Goal: Feedback & Contribution: Submit feedback/report problem

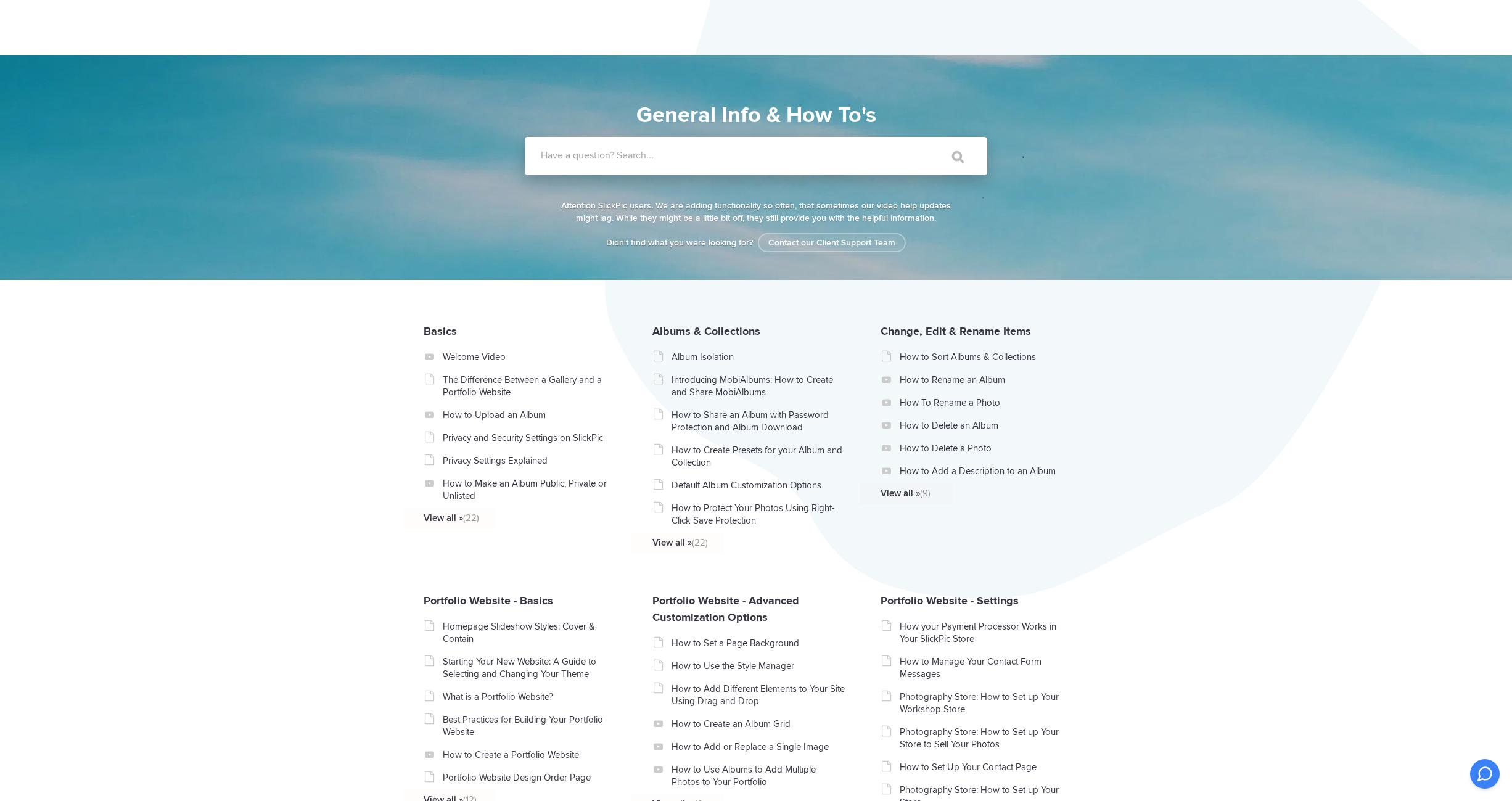
click at [840, 148] on input "Have a question? Search..." at bounding box center [731, 156] width 412 height 38
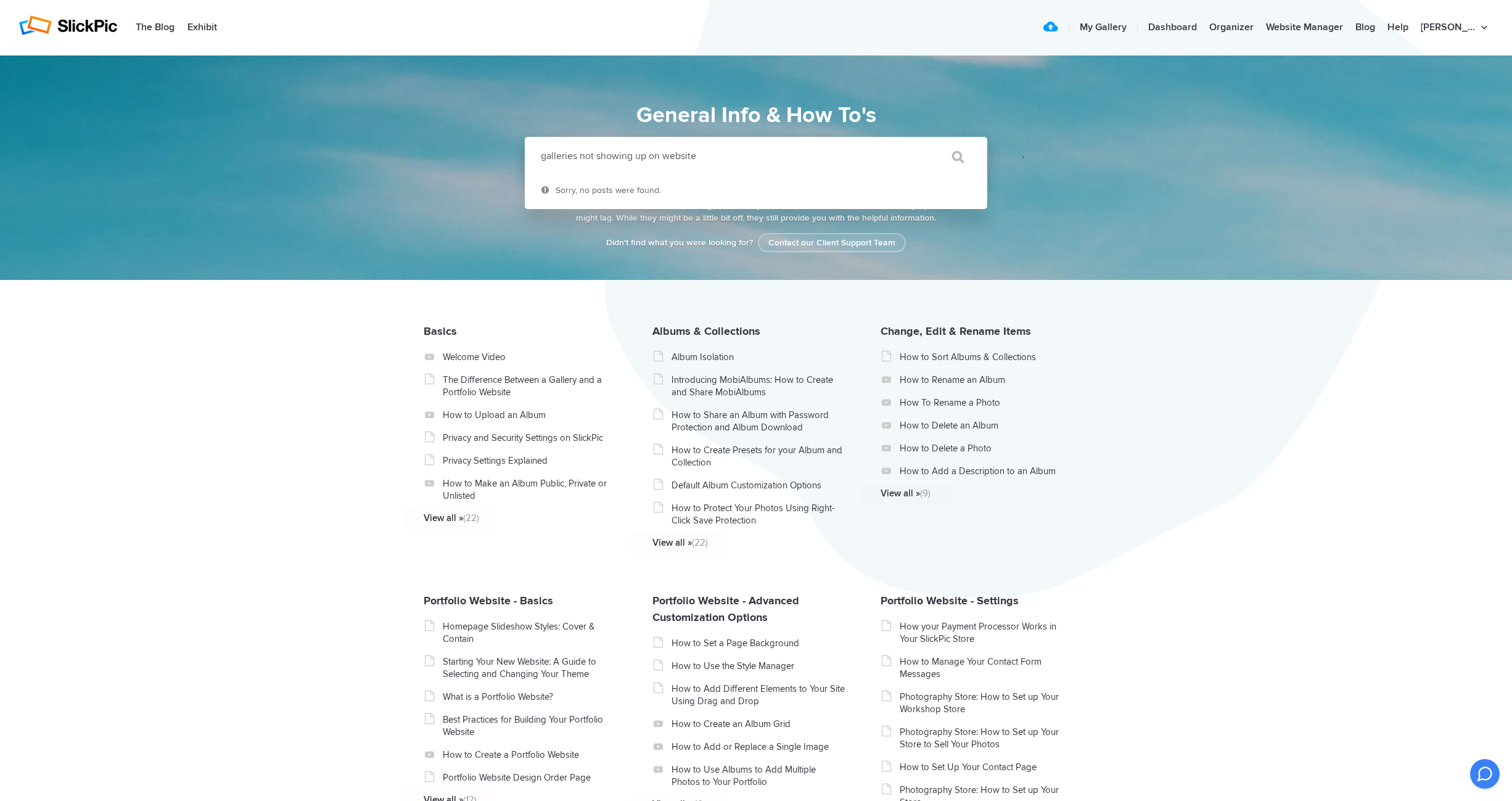
type input "galleries not showing up on website"
click at [926, 142] on input "" at bounding box center [952, 157] width 52 height 30
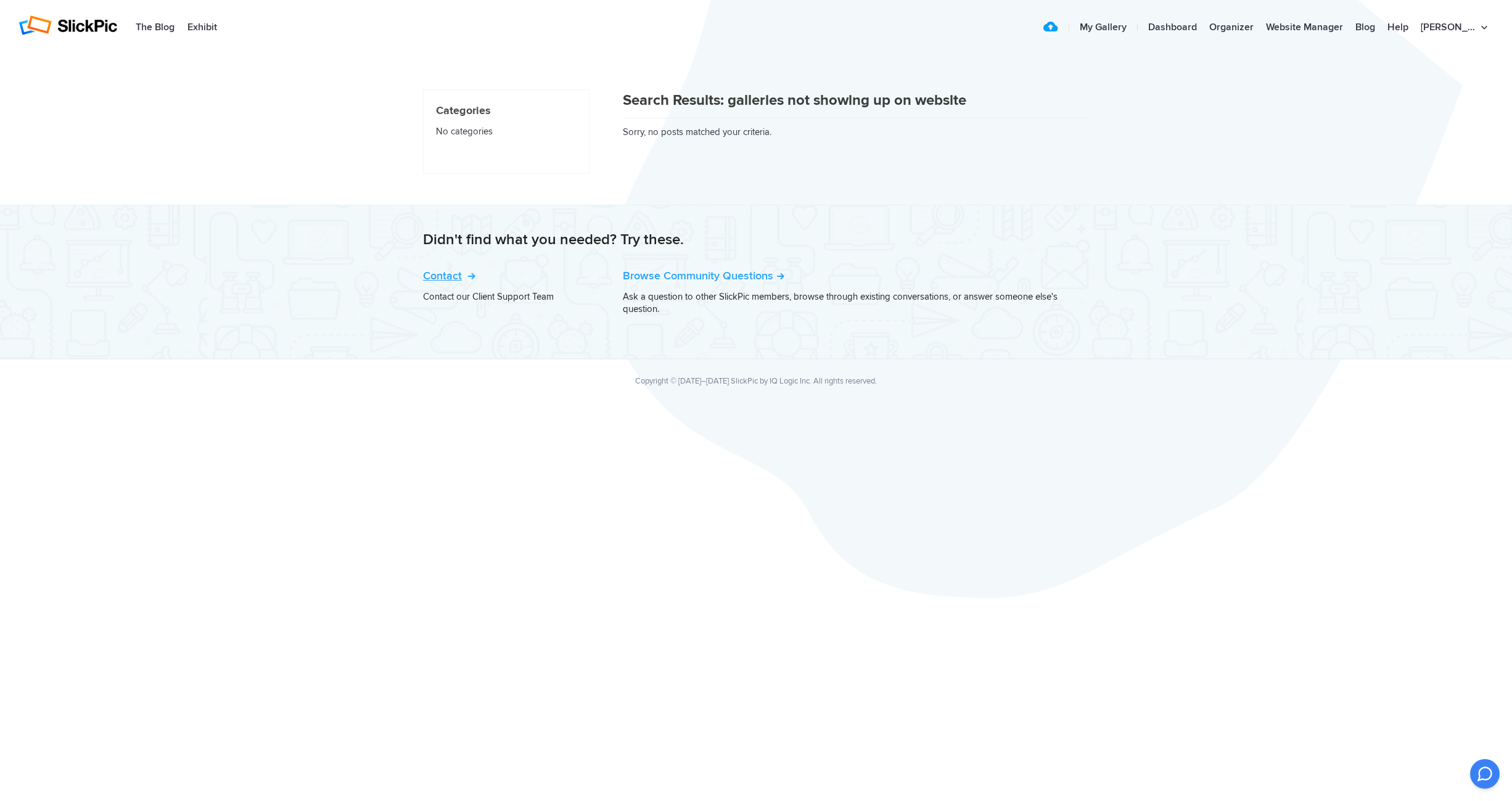
click at [459, 278] on link "Contact" at bounding box center [448, 276] width 50 height 14
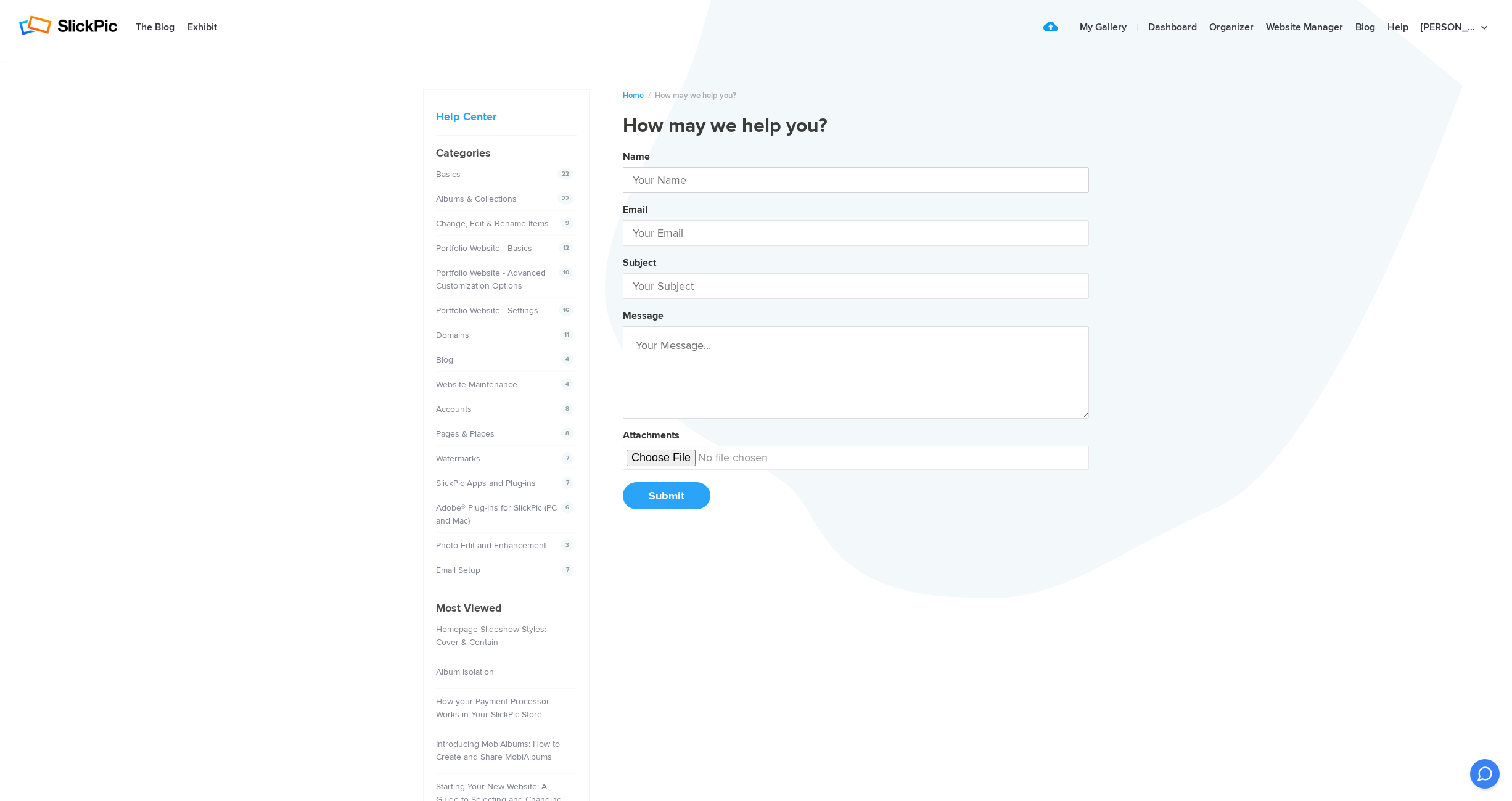
click at [674, 185] on input "text" at bounding box center [856, 180] width 466 height 26
type input "Rodger Hort"
type input "TexadaPhoto@gmail.com"
click at [693, 288] on input "text" at bounding box center [856, 286] width 466 height 26
click at [623, 146] on button "Name Rodger Hort Email TexadaPhoto@gmail.com Subject Galleries Message Attachme…" at bounding box center [856, 334] width 466 height 376
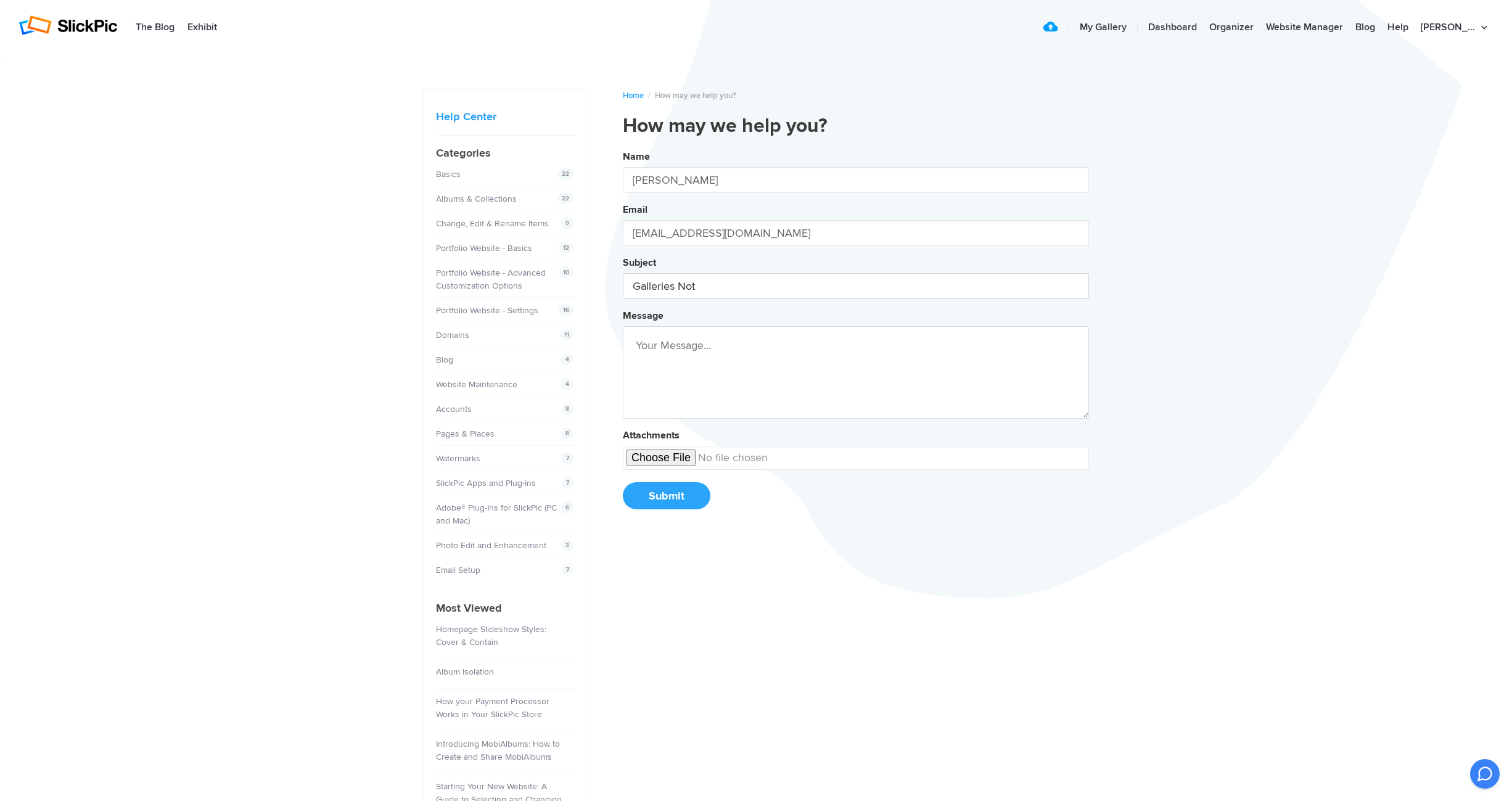
click at [623, 146] on button "Name Rodger Hort Email TexadaPhoto@gmail.com Subject Galleries Not Message Atta…" at bounding box center [856, 334] width 466 height 376
click at [623, 146] on button "Name Rodger Hort Email TexadaPhoto@gmail.com Subject Galleries Not Showing Mess…" at bounding box center [856, 334] width 466 height 376
click at [623, 146] on button "Name Rodger Hort Email TexadaPhoto@gmail.com Subject Galleries Not Showing on M…" at bounding box center [856, 334] width 466 height 376
type input "Galleries Not Showing on Website"
click at [643, 331] on textarea at bounding box center [856, 373] width 466 height 93
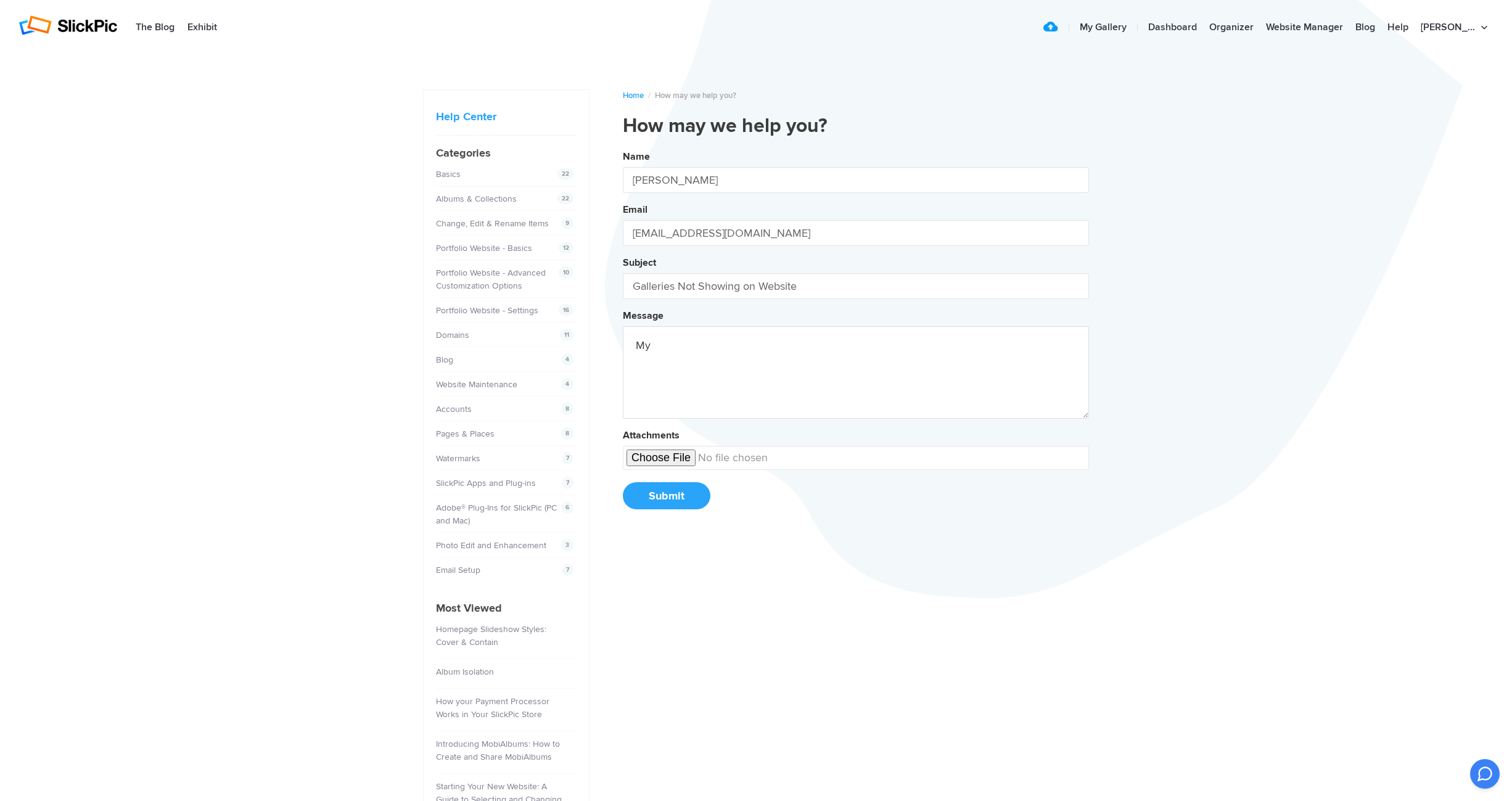
click at [623, 146] on button "Name Rodger Hort Email TexadaPhoto@gmail.com Subject Galleries Not Showing on W…" at bounding box center [856, 334] width 466 height 376
type textarea "M"
click at [623, 146] on button "Name Rodger Hort Email TexadaPhoto@gmail.com Subject Galleries Not Showing on W…" at bounding box center [856, 334] width 466 height 376
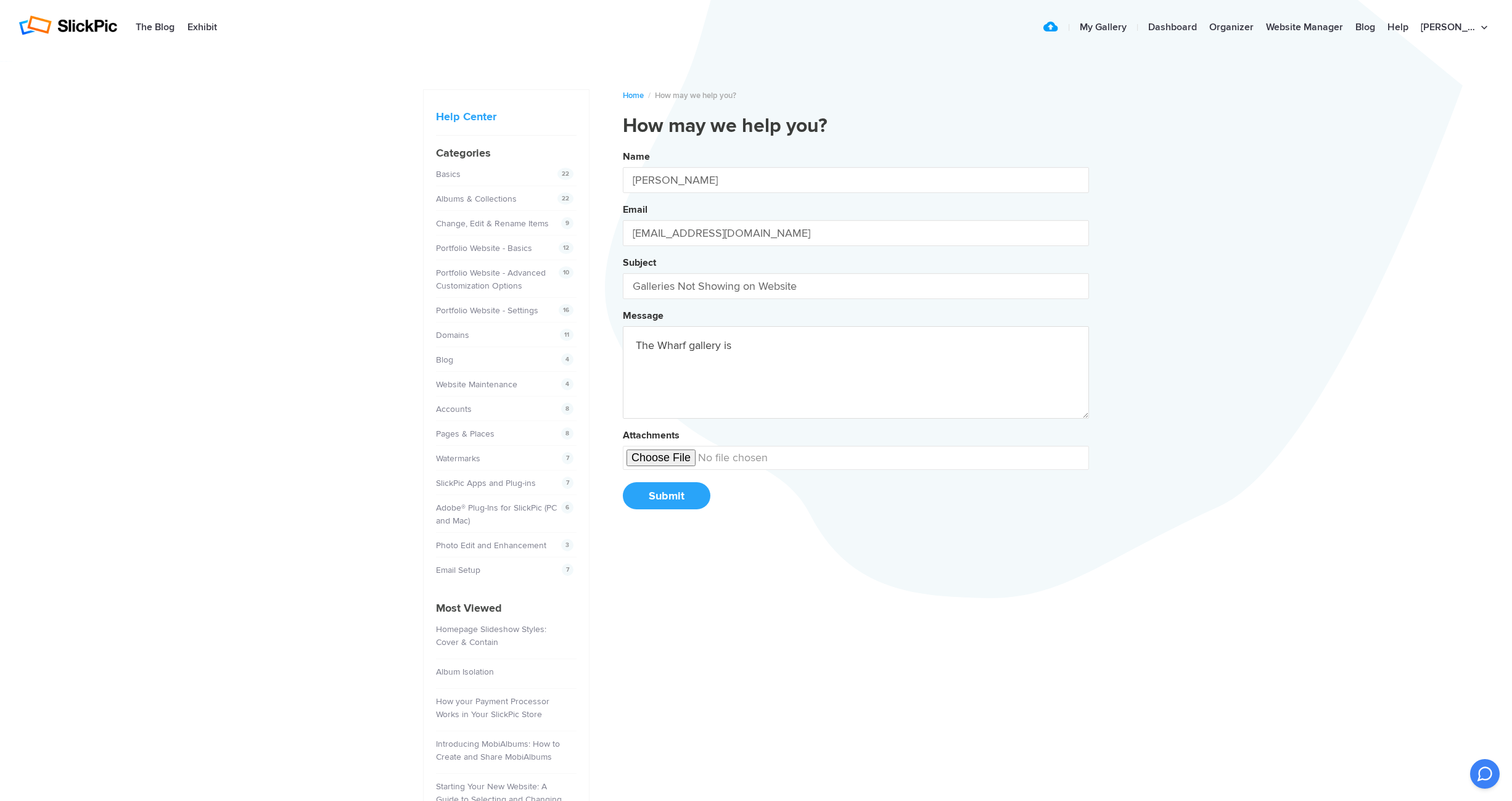
click at [623, 146] on button "Name Rodger Hort Email TexadaPhoto@gmail.com Subject Galleries Not Showing on W…" at bounding box center [856, 334] width 466 height 376
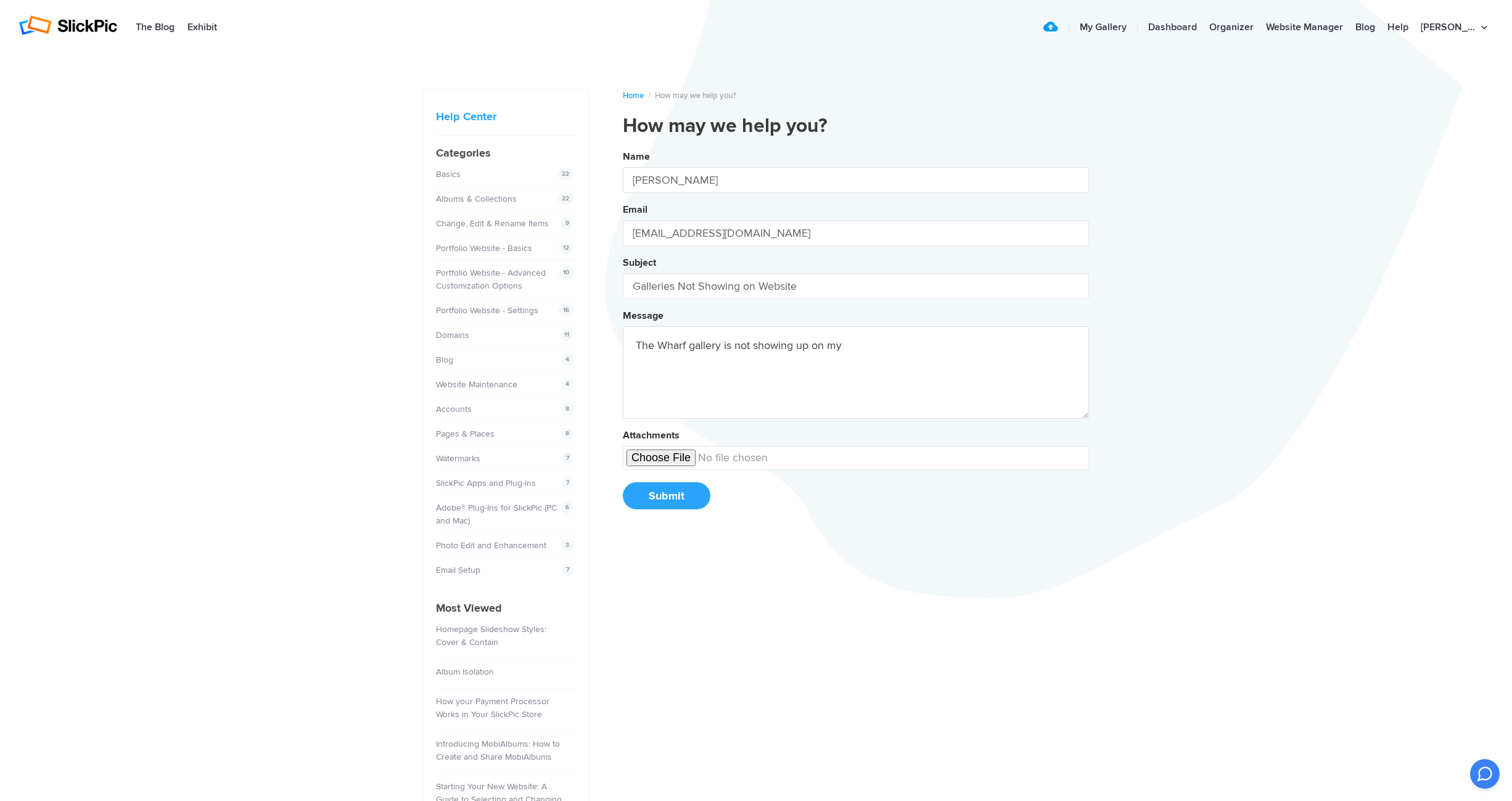
click at [623, 146] on button "Name Rodger Hort Email TexadaPhoto@gmail.com Subject Galleries Not Showing on W…" at bounding box center [856, 334] width 466 height 376
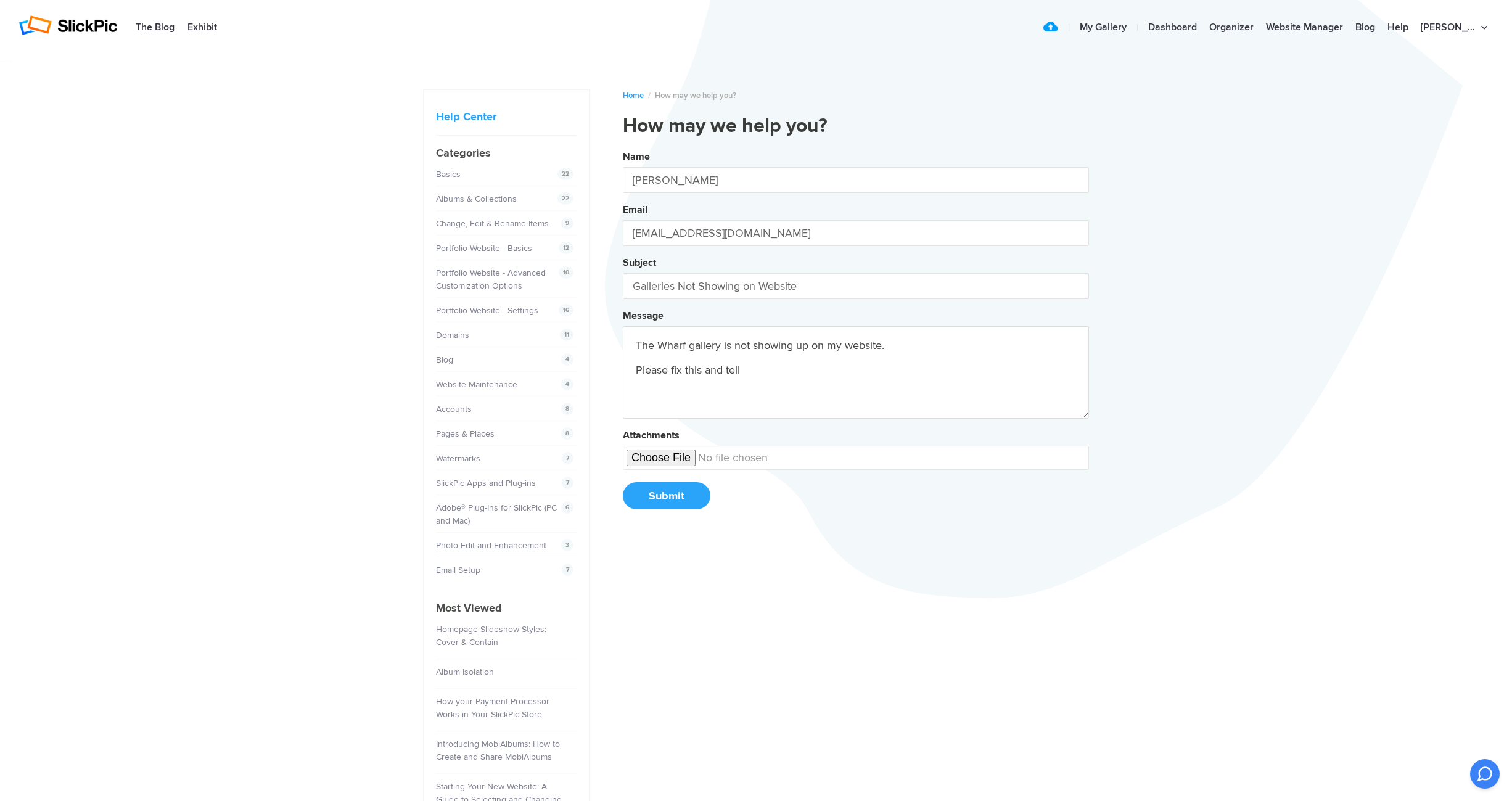
click at [623, 146] on button "Name Rodger Hort Email TexadaPhoto@gmail.com Subject Galleries Not Showing on W…" at bounding box center [856, 334] width 466 height 376
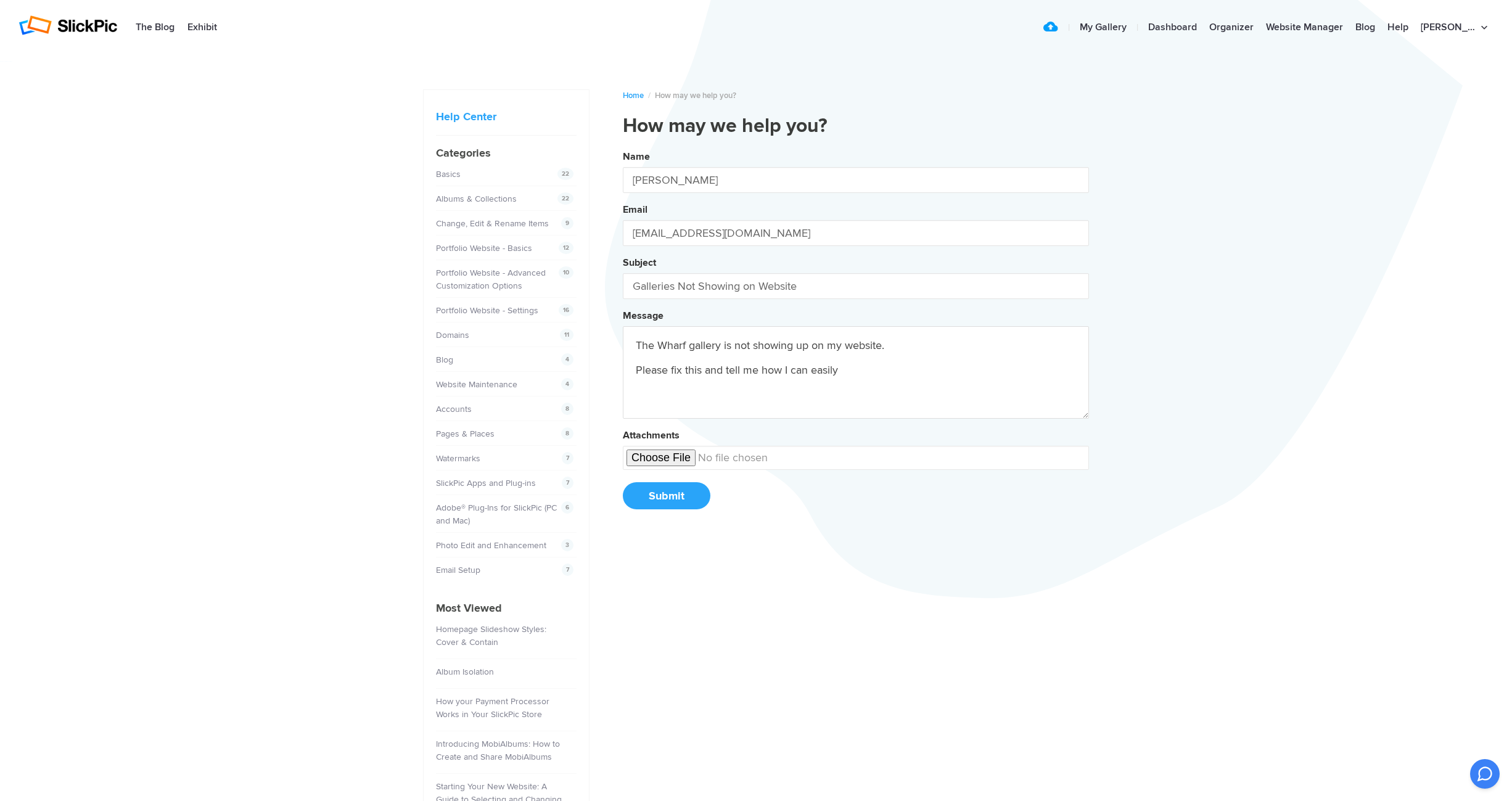
click at [623, 146] on button "Name Rodger Hort Email TexadaPhoto@gmail.com Subject Galleries Not Showing on W…" at bounding box center [856, 334] width 466 height 376
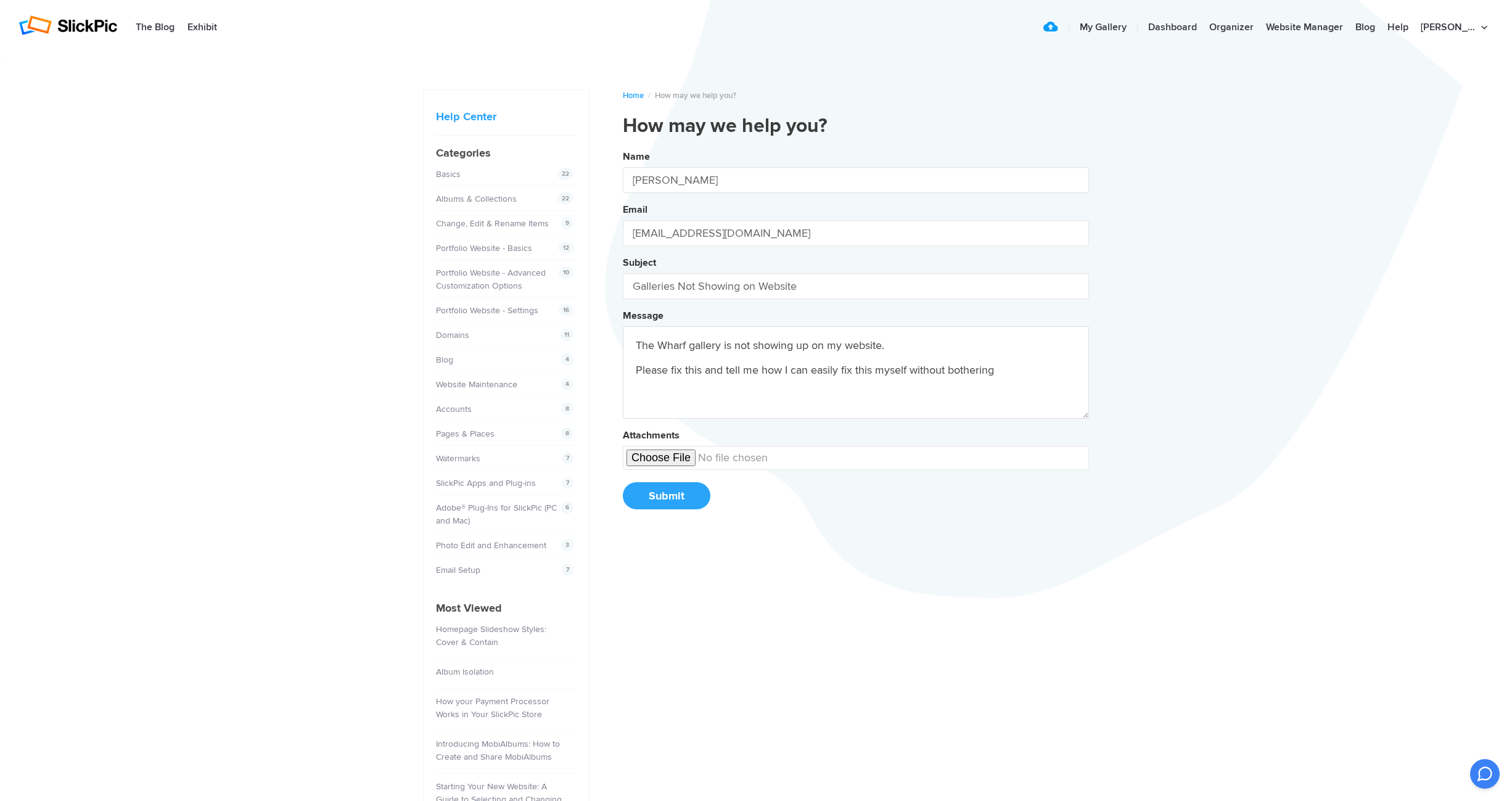
click at [623, 146] on button "Name Rodger Hort Email TexadaPhoto@gmail.com Subject Galleries Not Showing on W…" at bounding box center [856, 334] width 466 height 376
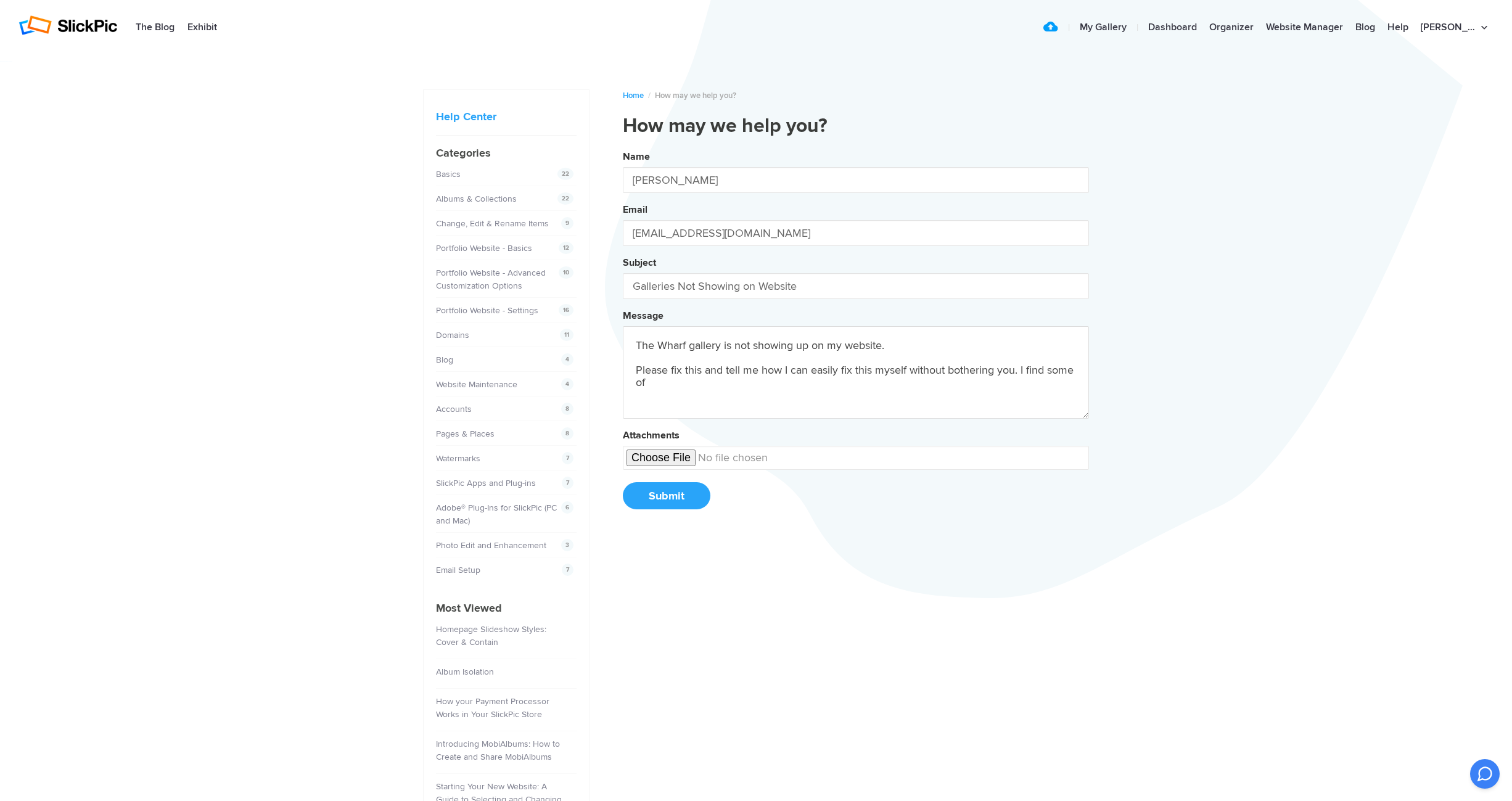
click at [623, 146] on button "Name Rodger Hort Email TexadaPhoto@gmail.com Subject Galleries Not Showing on W…" at bounding box center [856, 334] width 466 height 376
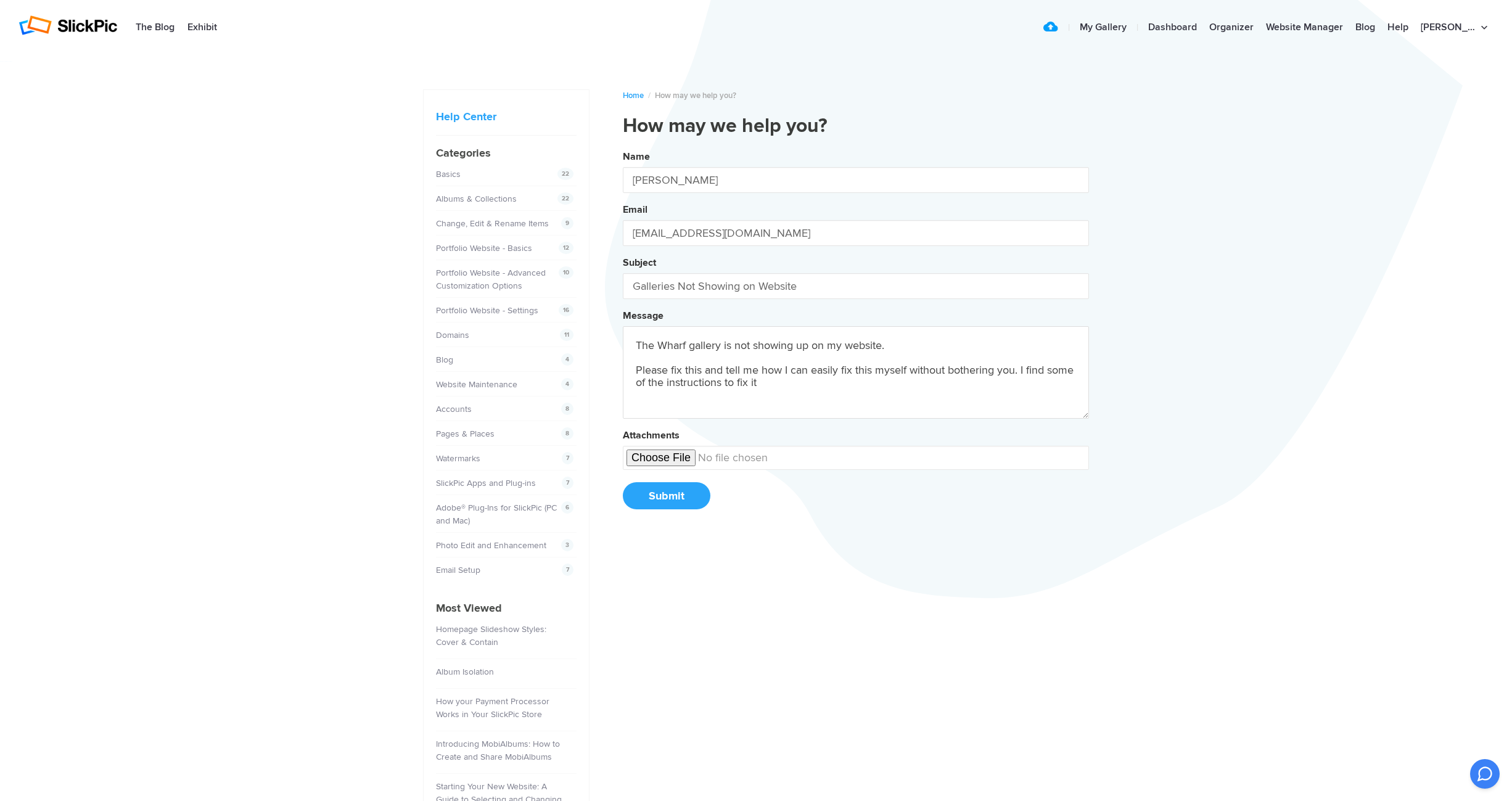
click at [623, 146] on button "Name Rodger Hort Email TexadaPhoto@gmail.com Subject Galleries Not Showing on W…" at bounding box center [856, 334] width 466 height 376
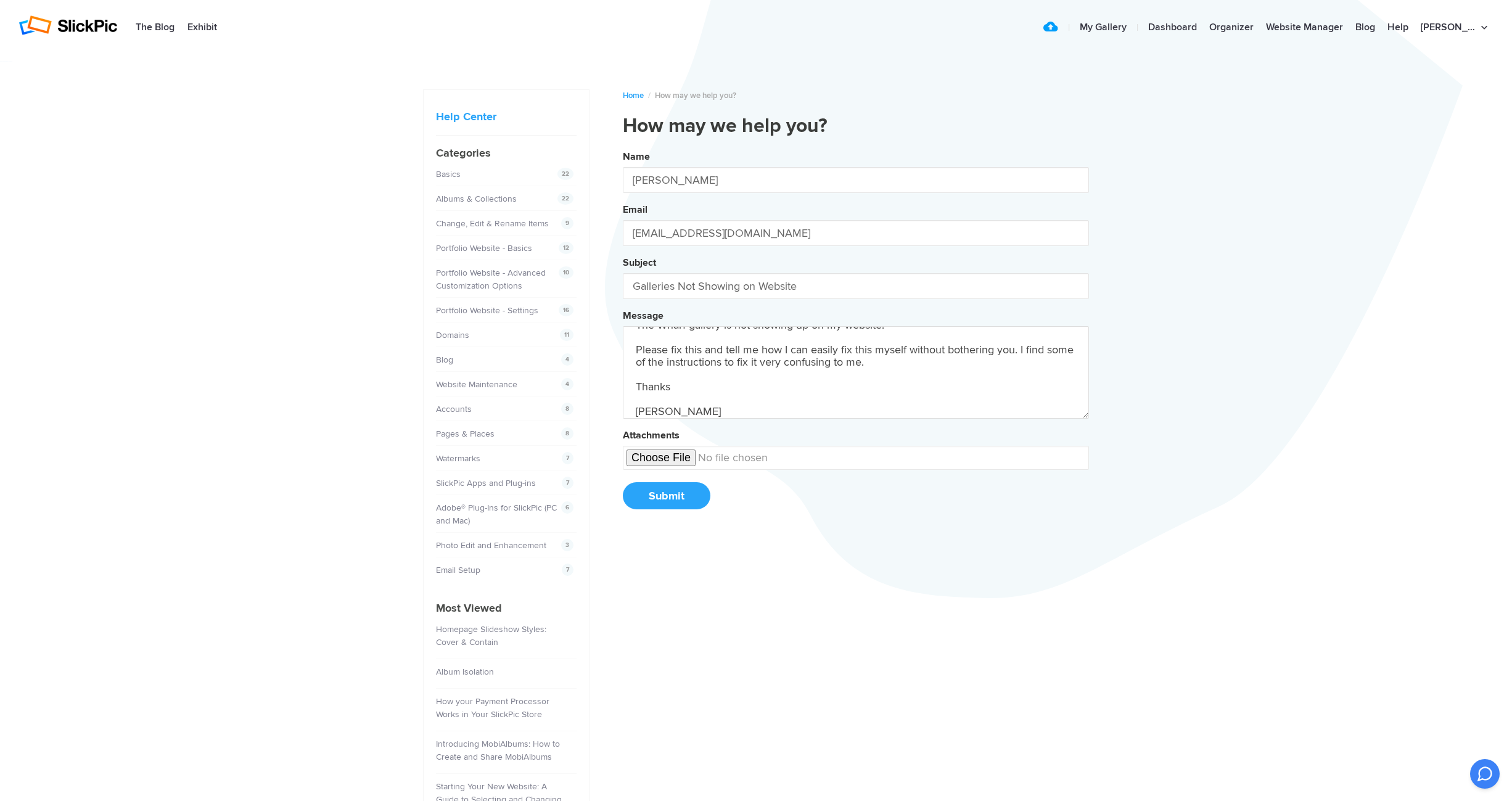
type textarea "The Wharf gallery is not showing up on my website. Please fix this and tell me …"
click at [688, 498] on button "Submit" at bounding box center [667, 496] width 88 height 27
